Goal: Check status

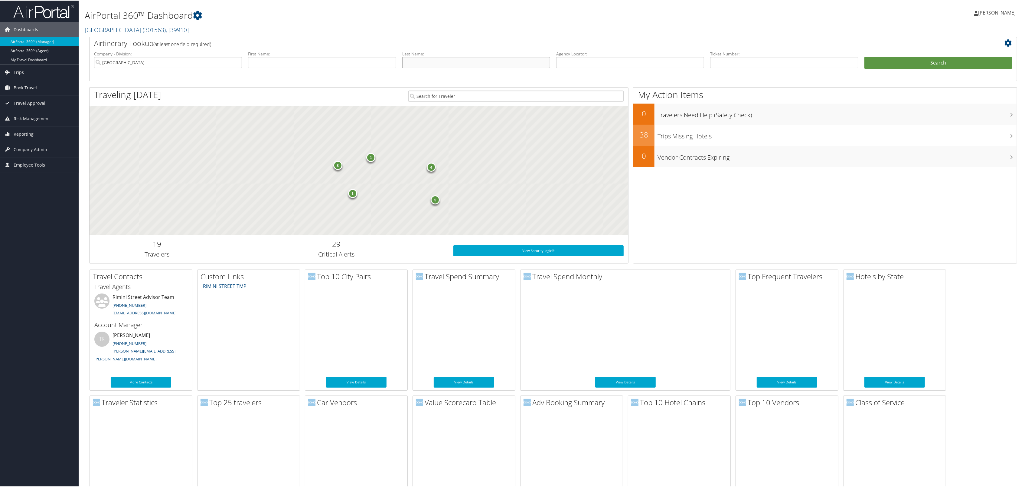
click at [442, 67] on input "text" at bounding box center [476, 61] width 148 height 11
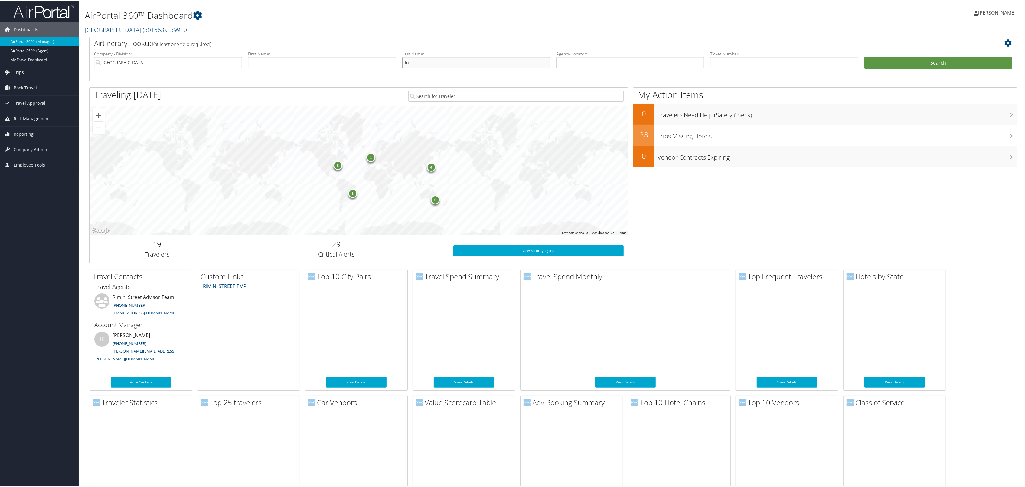
type input "l"
type input "[PERSON_NAME]"
click at [865, 56] on button "Search" at bounding box center [939, 62] width 148 height 12
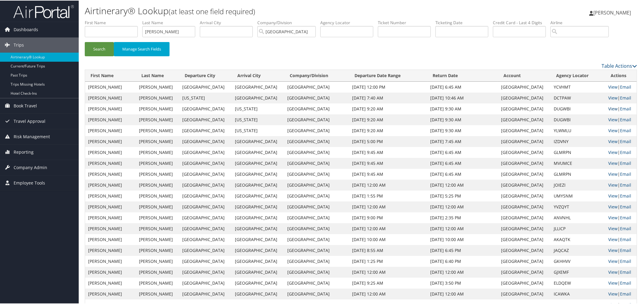
click at [608, 111] on link "View" at bounding box center [612, 108] width 9 height 6
click at [608, 187] on link "View" at bounding box center [612, 185] width 9 height 6
click at [608, 133] on link "View" at bounding box center [612, 130] width 9 height 6
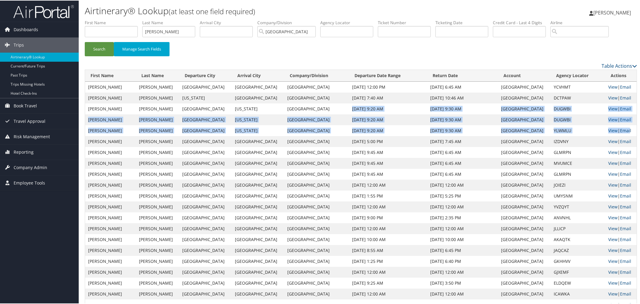
drag, startPoint x: 348, startPoint y: 160, endPoint x: 625, endPoint y: 189, distance: 278.4
click at [558, 114] on td "DUGWBI" at bounding box center [577, 108] width 54 height 11
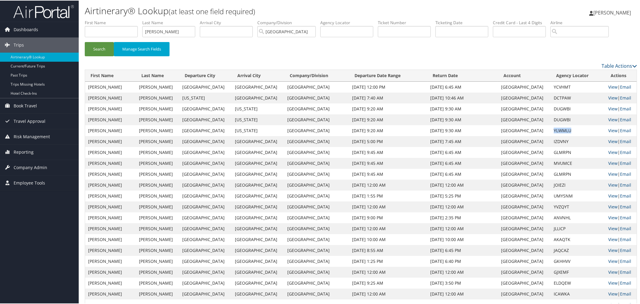
drag, startPoint x: 565, startPoint y: 188, endPoint x: 540, endPoint y: 188, distance: 25.4
click at [550, 136] on td "YLWMLU" at bounding box center [577, 130] width 54 height 11
click at [197, 136] on td "Melbourne" at bounding box center [205, 130] width 53 height 11
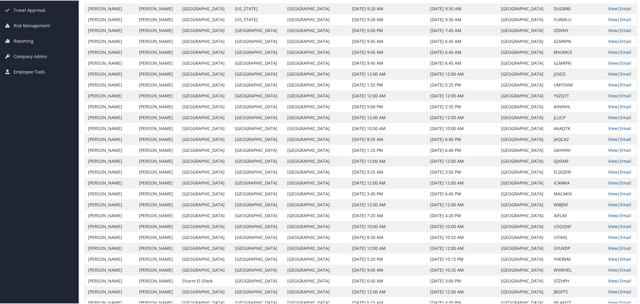
scroll to position [113, 0]
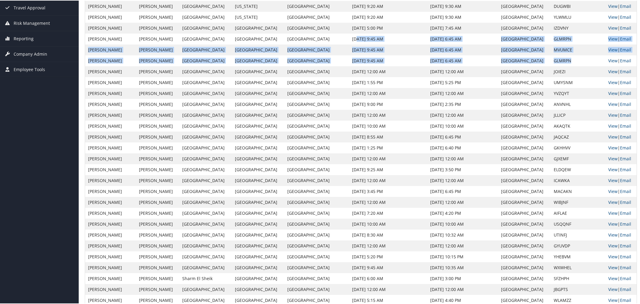
drag, startPoint x: 354, startPoint y: 101, endPoint x: 560, endPoint y: 132, distance: 208.1
click at [560, 132] on tbody "JOSEPH FRANCIS LOCANDRO Melbourne Las Vegas Rimini Street Mar 15, 2026 12:00 PM…" at bounding box center [360, 273] width 551 height 610
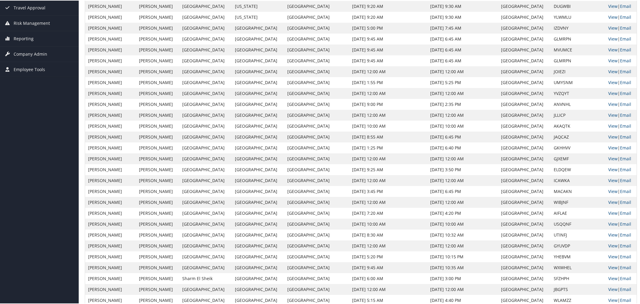
click at [258, 44] on td "Las Vegas" at bounding box center [258, 38] width 53 height 11
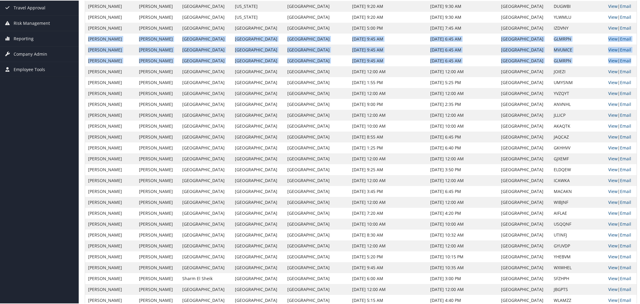
drag, startPoint x: 88, startPoint y: 102, endPoint x: 628, endPoint y: 131, distance: 540.9
click at [628, 131] on tbody "JOSEPH FRANCIS LOCANDRO Melbourne Las Vegas Rimini Street Mar 15, 2026 12:00 PM…" at bounding box center [360, 273] width 551 height 610
